Goal: Task Accomplishment & Management: Use online tool/utility

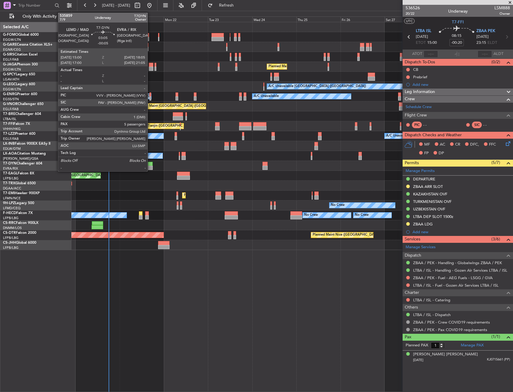
click at [150, 165] on div at bounding box center [150, 164] width 6 height 4
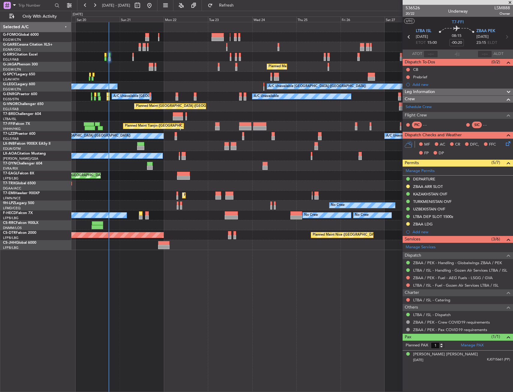
click at [173, 165] on div at bounding box center [291, 166] width 441 height 10
type input "-00:05"
type input "5"
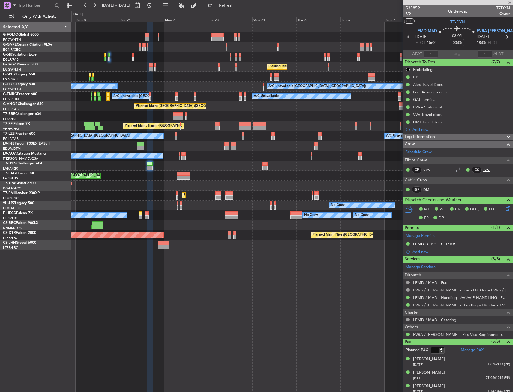
click at [483, 168] on link "PAV" at bounding box center [489, 169] width 13 height 5
click at [191, 305] on div "Unplanned Maint [GEOGRAPHIC_DATA] ([GEOGRAPHIC_DATA]) Planned Maint [GEOGRAPHIC…" at bounding box center [291, 207] width 441 height 370
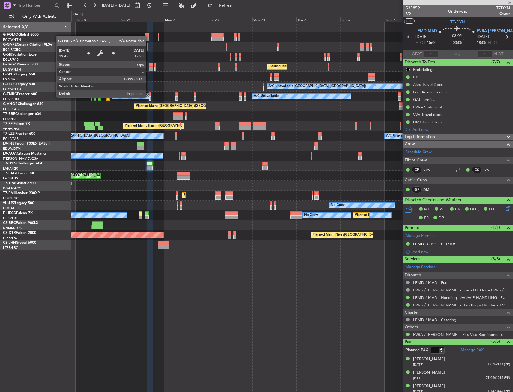
click at [149, 97] on div "A/C Unavailable [GEOGRAPHIC_DATA] (Stansted)" at bounding box center [151, 96] width 76 height 9
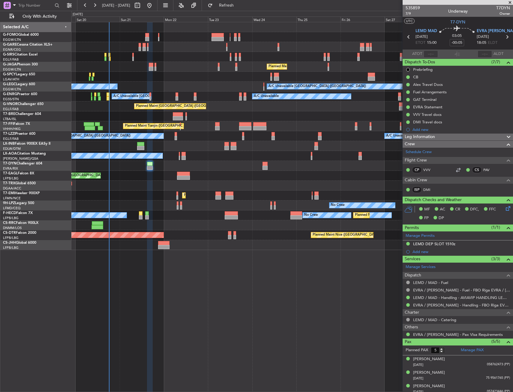
click at [152, 96] on div "A/C Unavailable A/C Unavailable [GEOGRAPHIC_DATA] ([GEOGRAPHIC_DATA])" at bounding box center [291, 96] width 441 height 10
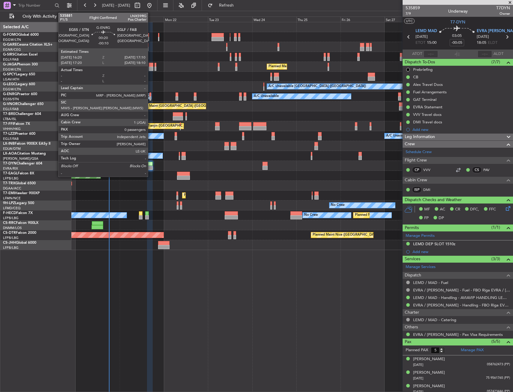
click at [150, 97] on div at bounding box center [150, 98] width 2 height 4
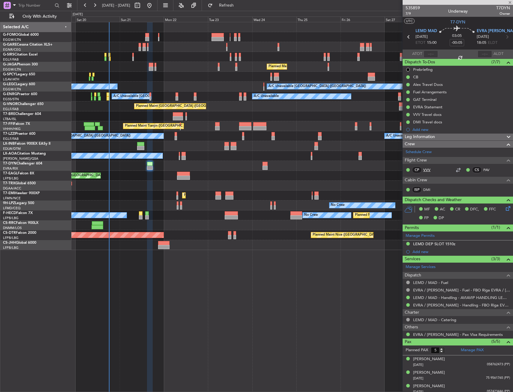
type input "-00:10"
type input "0"
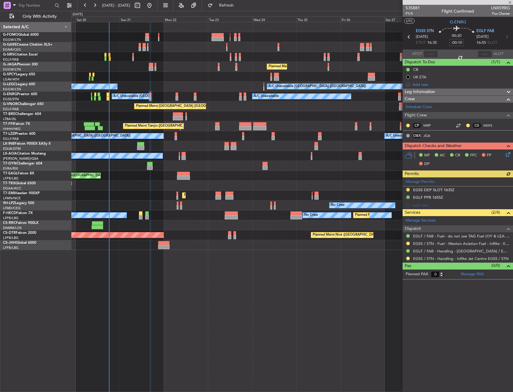
click at [508, 155] on icon at bounding box center [506, 153] width 5 height 5
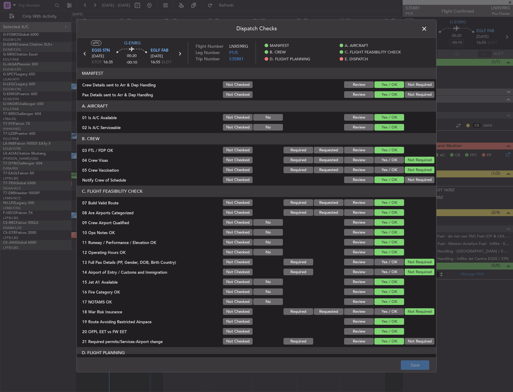
click at [101, 150] on div "03 FTL / FDP OK" at bounding box center [149, 150] width 145 height 6
click at [427, 28] on span at bounding box center [427, 30] width 0 height 12
